Goal: Use online tool/utility: Utilize a website feature to perform a specific function

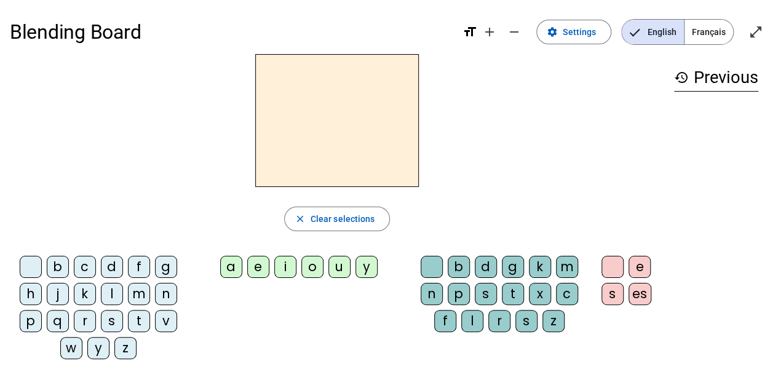
click at [119, 269] on div "d" at bounding box center [112, 267] width 22 height 22
click at [343, 271] on div "u" at bounding box center [339, 267] width 22 height 22
click at [136, 315] on div "t" at bounding box center [139, 321] width 22 height 22
click at [229, 266] on div "a" at bounding box center [231, 267] width 22 height 22
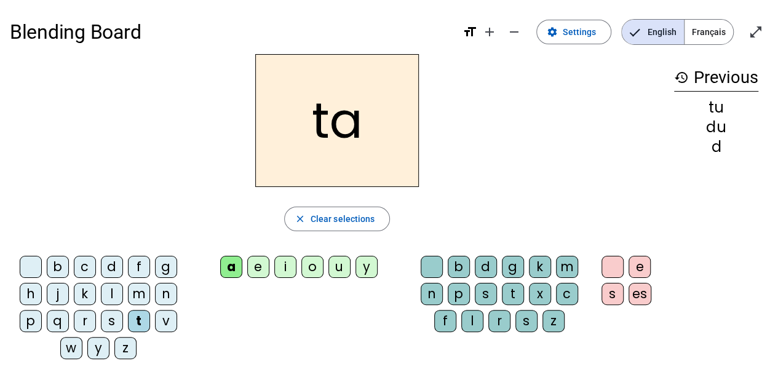
click at [245, 263] on letter-bubble "a" at bounding box center [233, 269] width 27 height 27
click at [250, 263] on div "e" at bounding box center [258, 267] width 22 height 22
click at [123, 268] on letter-bubble "d" at bounding box center [114, 269] width 27 height 27
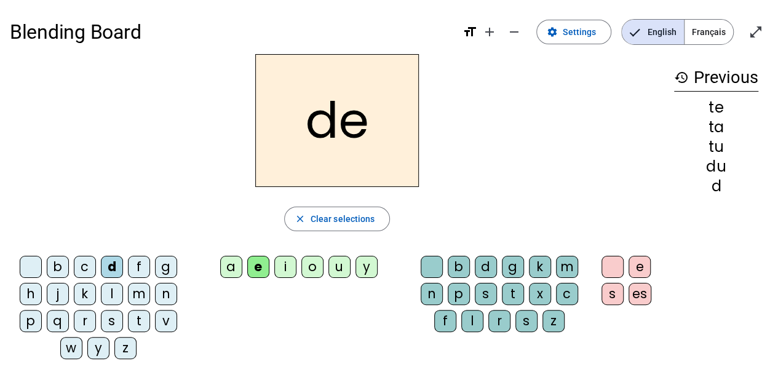
drag, startPoint x: 64, startPoint y: 288, endPoint x: 186, endPoint y: 229, distance: 135.3
click at [64, 288] on div "j" at bounding box center [58, 294] width 22 height 22
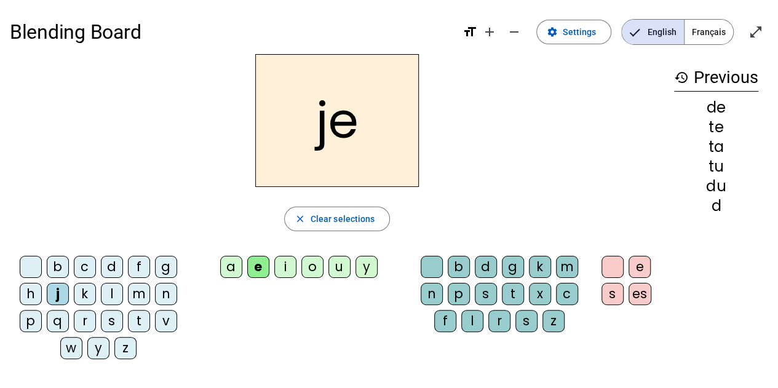
click at [130, 287] on div "m" at bounding box center [139, 294] width 22 height 22
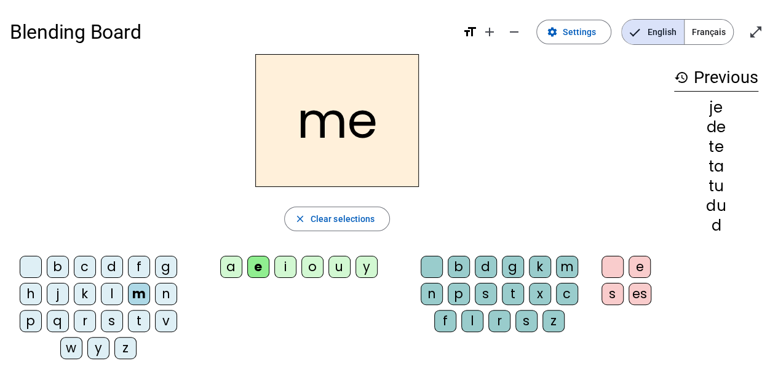
click at [235, 264] on div "a" at bounding box center [231, 267] width 22 height 22
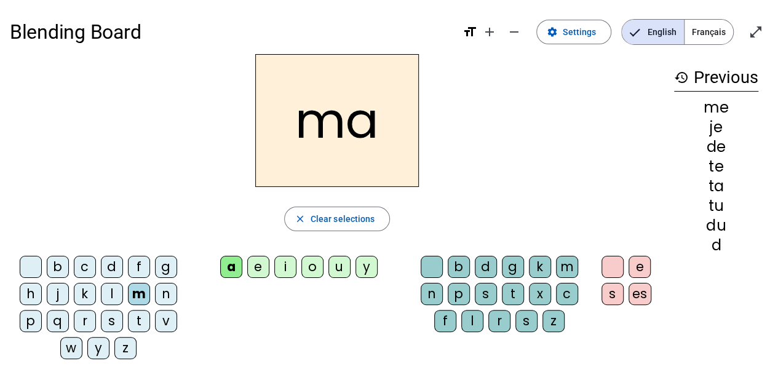
click at [476, 323] on div "l" at bounding box center [472, 321] width 22 height 22
